Goal: Task Accomplishment & Management: Complete application form

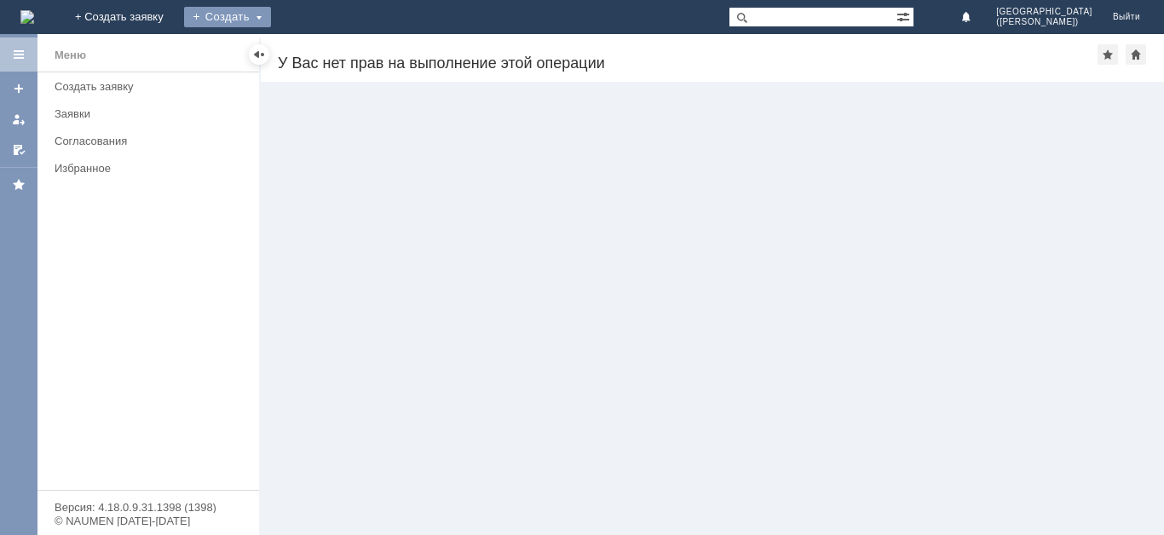
click at [271, 12] on div "Создать" at bounding box center [227, 17] width 87 height 20
click at [317, 47] on link "Заявка" at bounding box center [252, 51] width 130 height 20
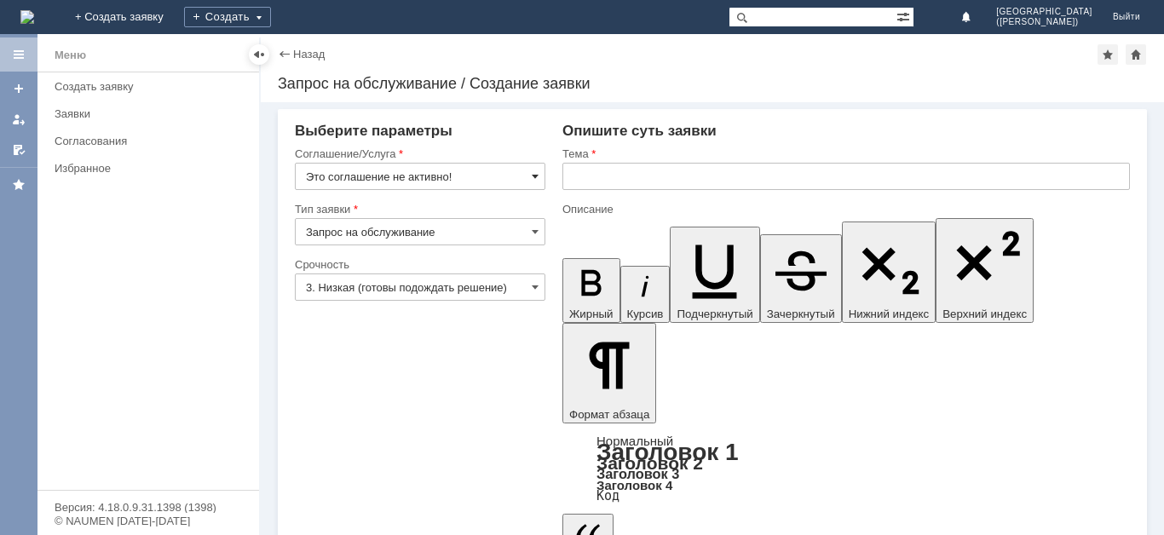
click at [537, 173] on span at bounding box center [535, 177] width 7 height 14
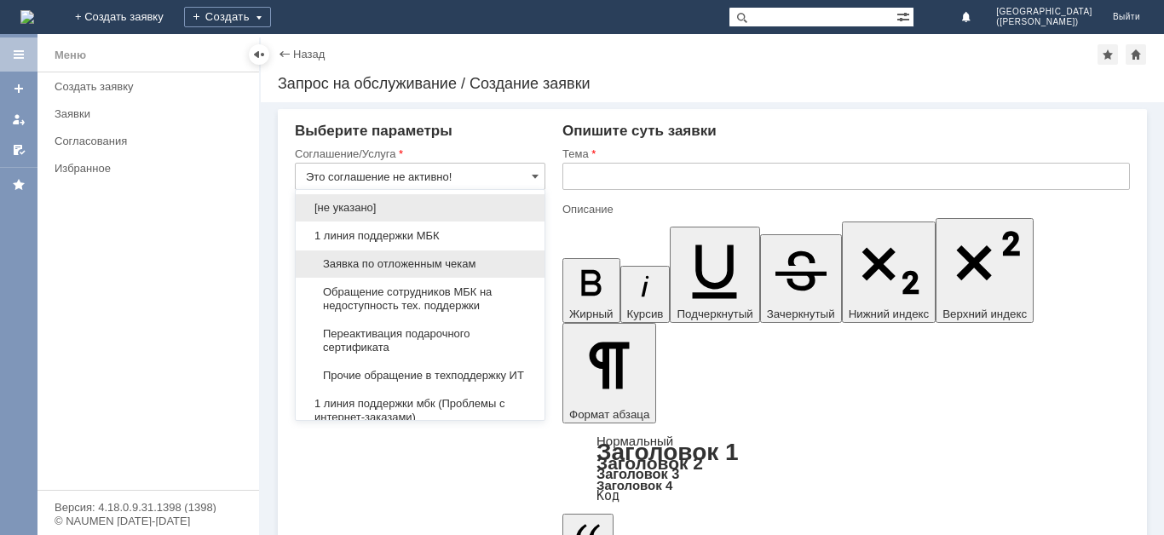
click at [421, 257] on span "Заявка по отложенным чекам" at bounding box center [420, 264] width 228 height 14
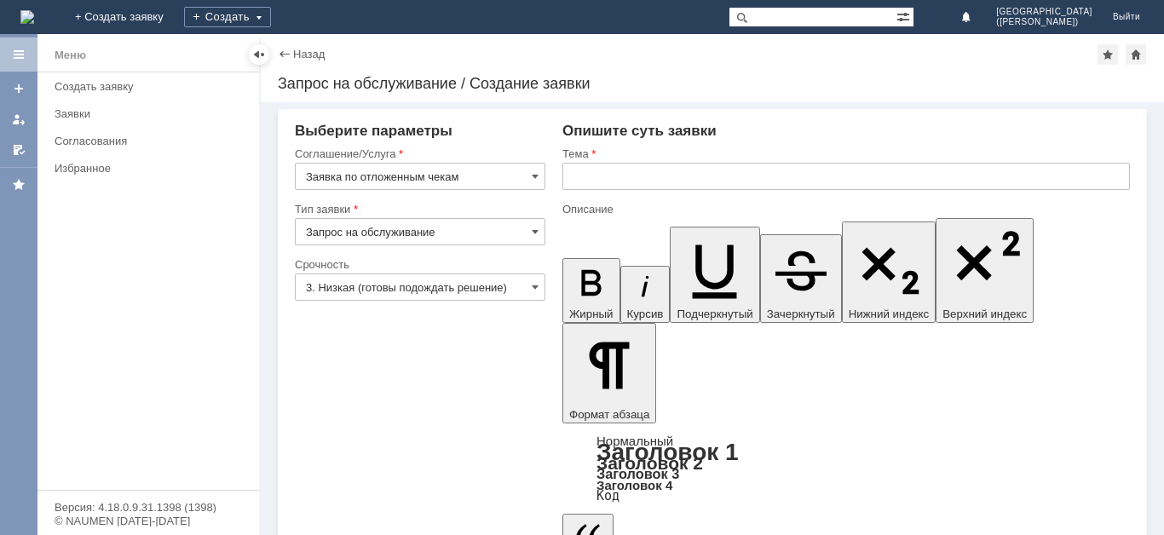
type input "Заявка по отложенным чекам"
click at [499, 292] on input "3. Низкая (готовы подождать решение)" at bounding box center [420, 287] width 251 height 27
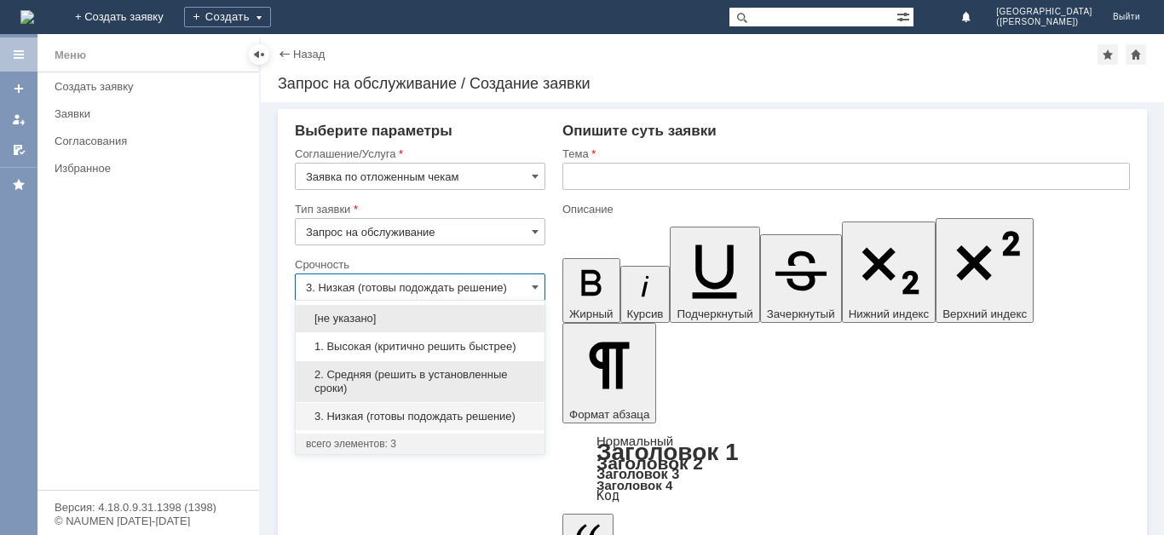
click at [475, 377] on span "2. Средняя (решить в установленные сроки)" at bounding box center [420, 381] width 228 height 27
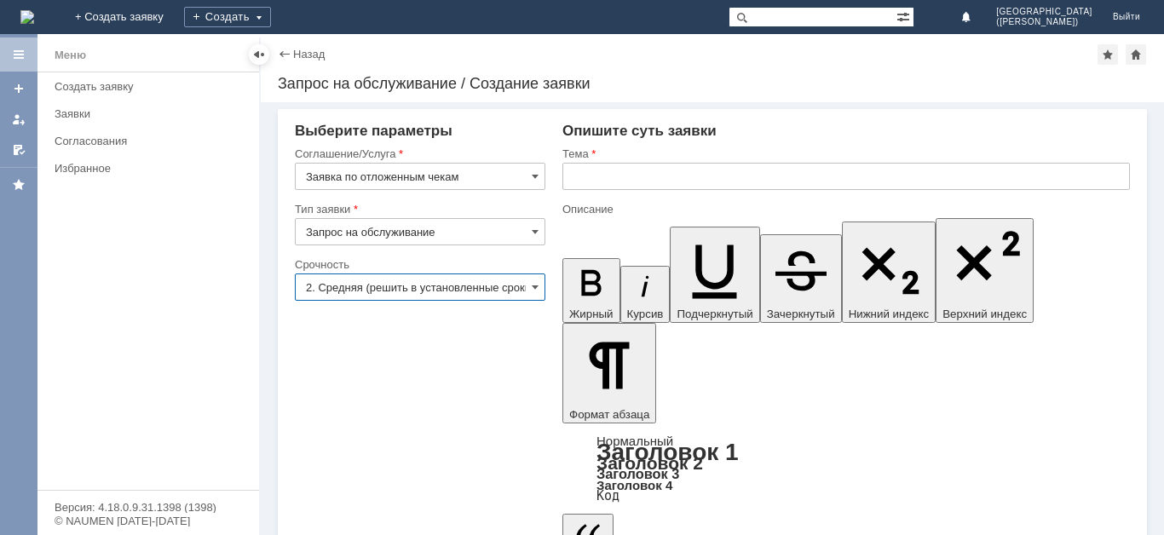
type input "2. Средняя (решить в установленные сроки)"
click at [692, 184] on input "text" at bounding box center [845, 176] width 567 height 27
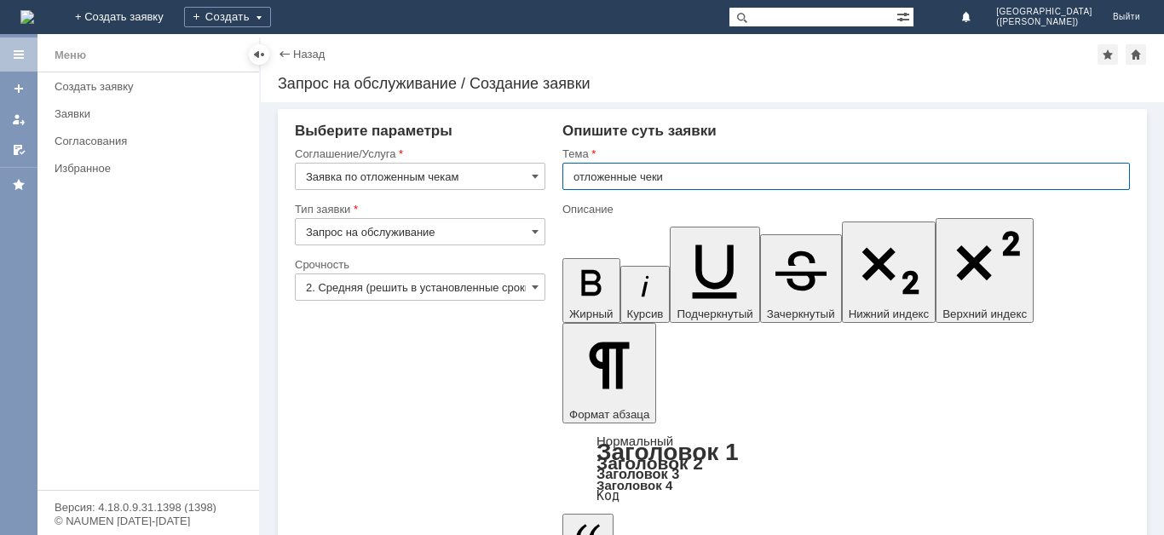
type input "отложенные чеки"
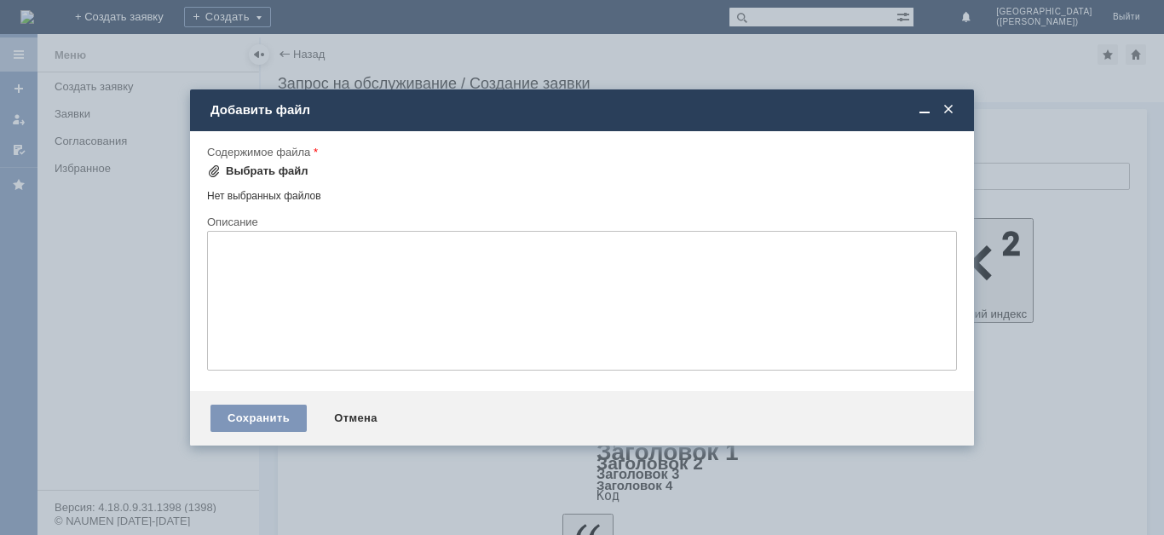
click at [241, 173] on div "Выбрать файл" at bounding box center [267, 171] width 83 height 14
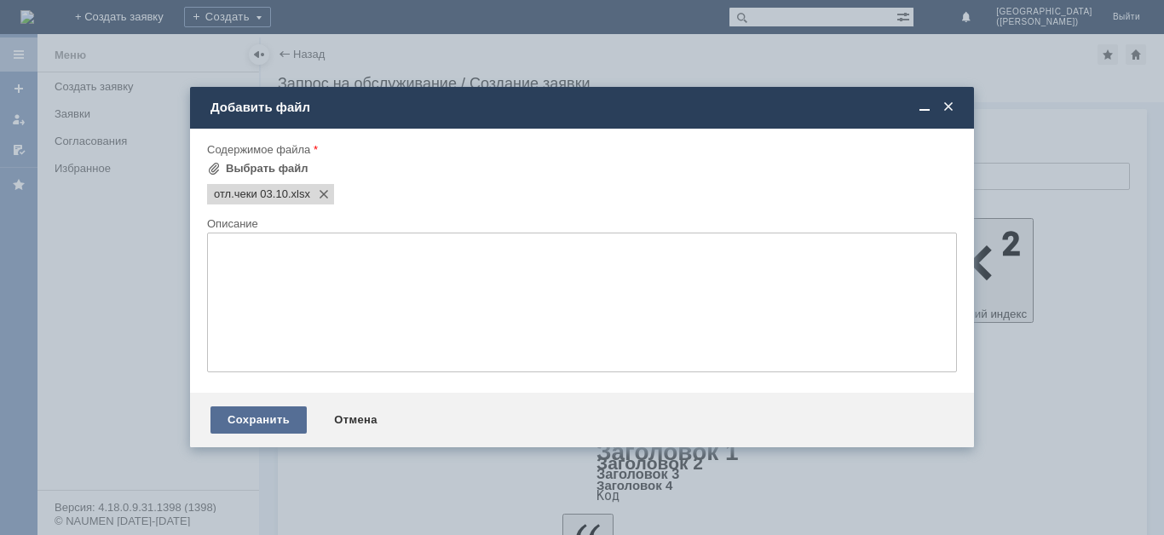
click at [250, 422] on div "Сохранить" at bounding box center [258, 419] width 96 height 27
